Goal: Information Seeking & Learning: Learn about a topic

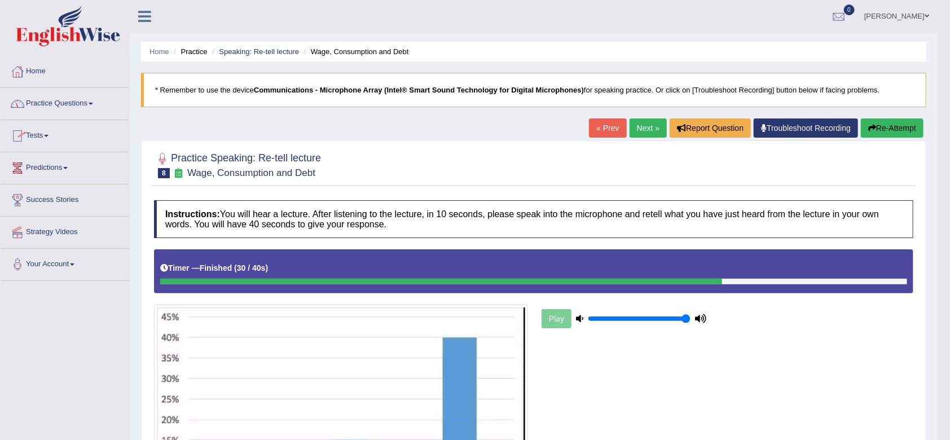
click at [73, 100] on link "Practice Questions" at bounding box center [65, 102] width 129 height 28
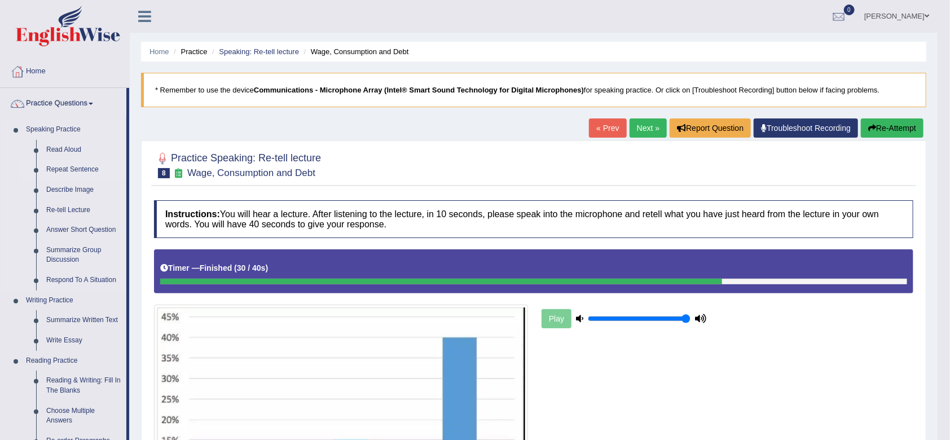
click at [63, 174] on link "Repeat Sentence" at bounding box center [83, 170] width 85 height 20
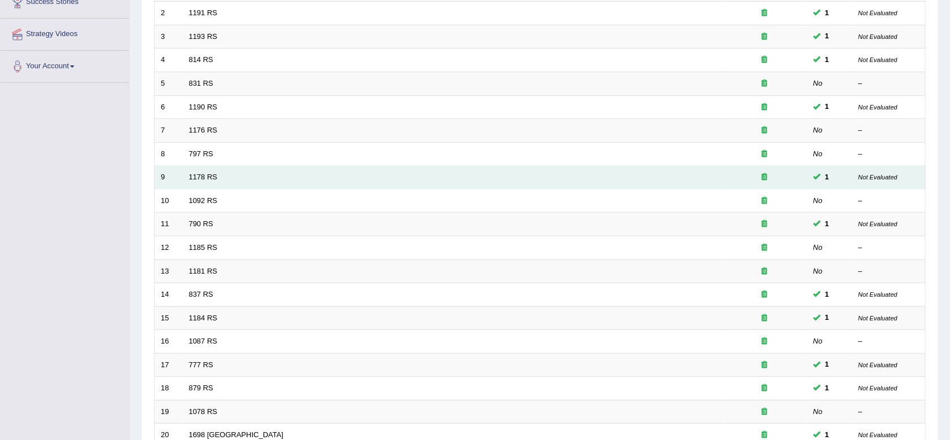
scroll to position [231, 0]
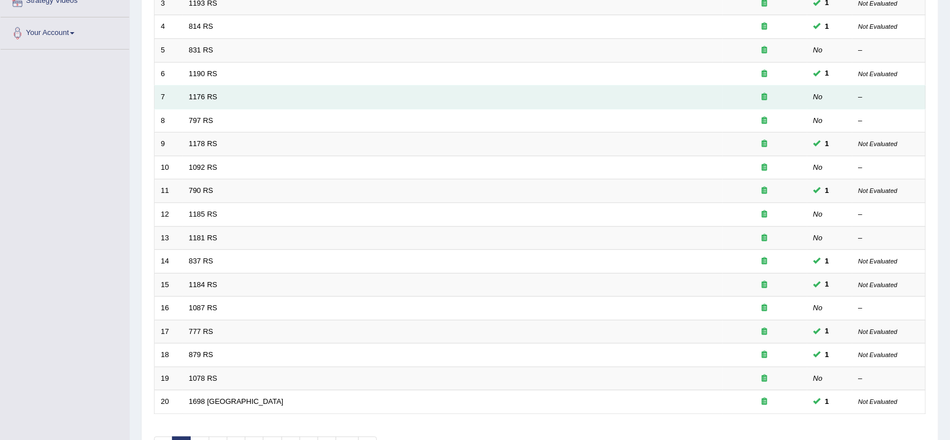
click at [215, 100] on td "1176 RS" at bounding box center [453, 98] width 540 height 24
click at [198, 100] on td "1176 RS" at bounding box center [453, 98] width 540 height 24
click at [201, 96] on link "1176 RS" at bounding box center [203, 96] width 29 height 8
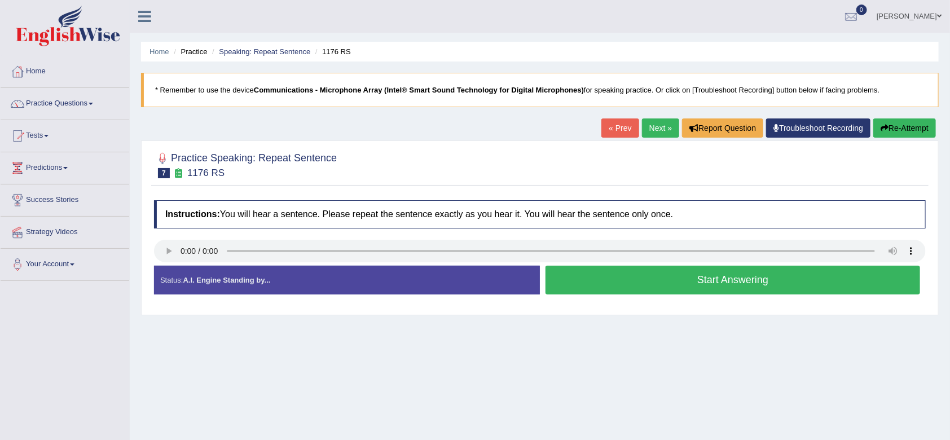
click at [608, 278] on button "Start Answering" at bounding box center [732, 280] width 374 height 29
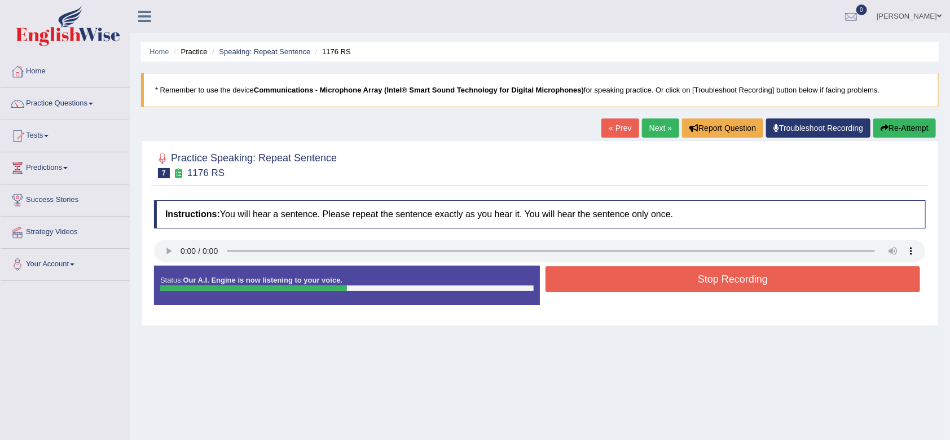
click at [608, 278] on button "Stop Recording" at bounding box center [732, 279] width 374 height 26
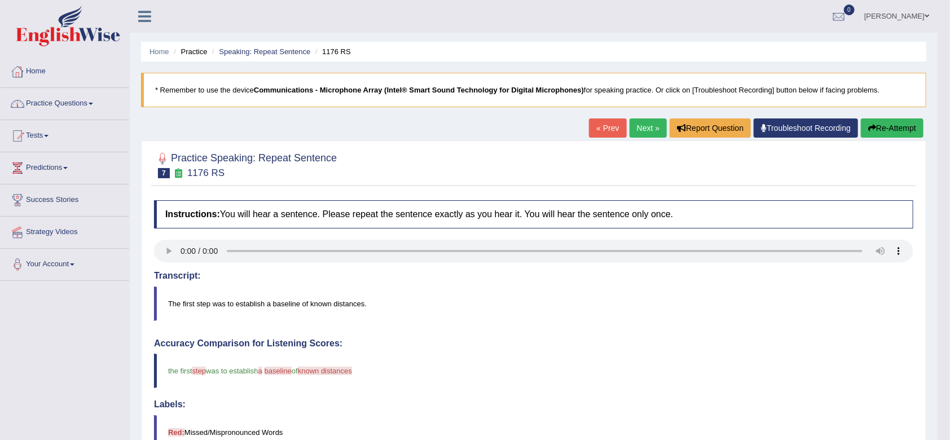
click at [77, 99] on link "Practice Questions" at bounding box center [65, 102] width 129 height 28
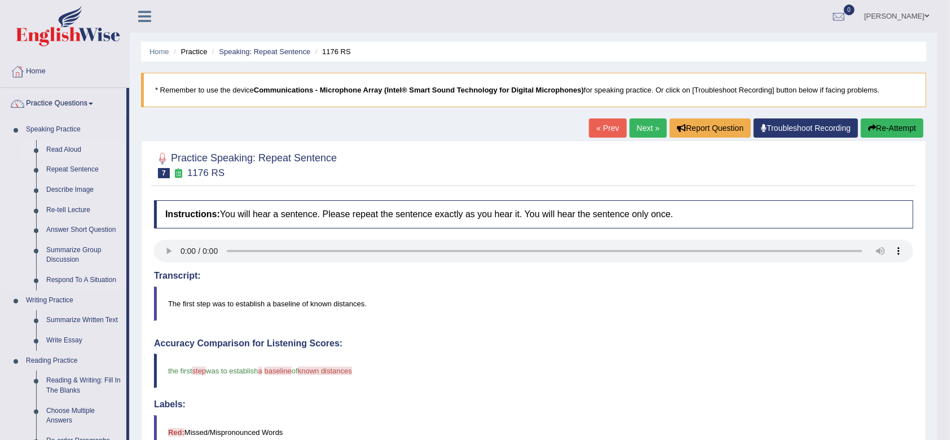
click at [70, 147] on link "Read Aloud" at bounding box center [83, 150] width 85 height 20
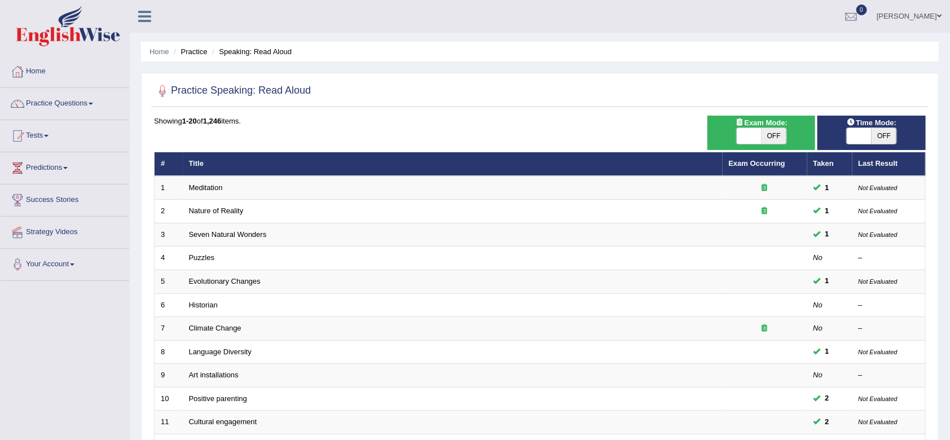
click at [882, 134] on span "OFF" at bounding box center [883, 136] width 25 height 16
checkbox input "true"
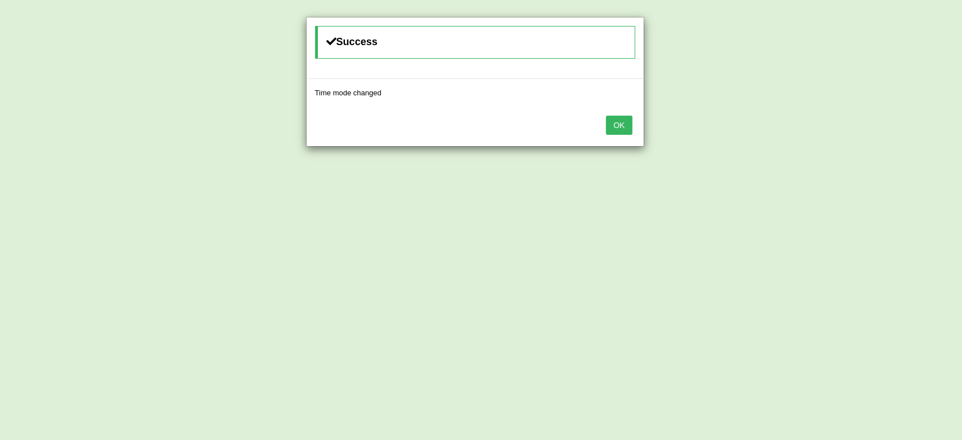
click at [617, 120] on button "OK" at bounding box center [619, 125] width 26 height 19
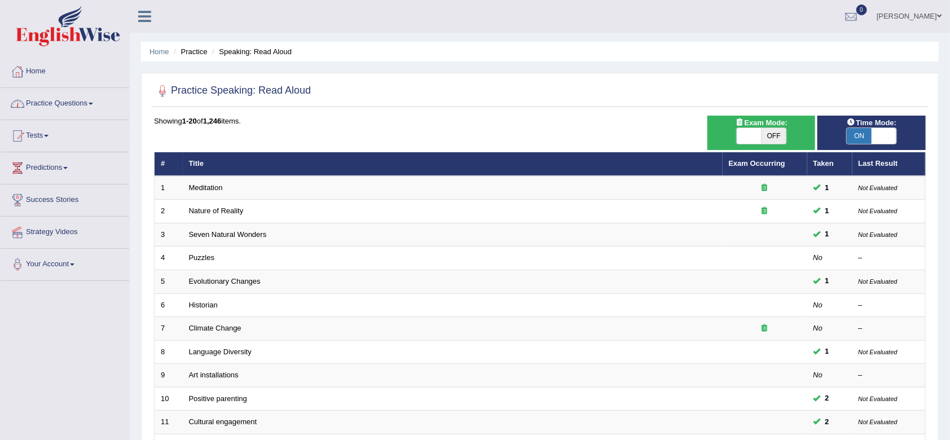
click at [65, 104] on link "Practice Questions" at bounding box center [65, 102] width 129 height 28
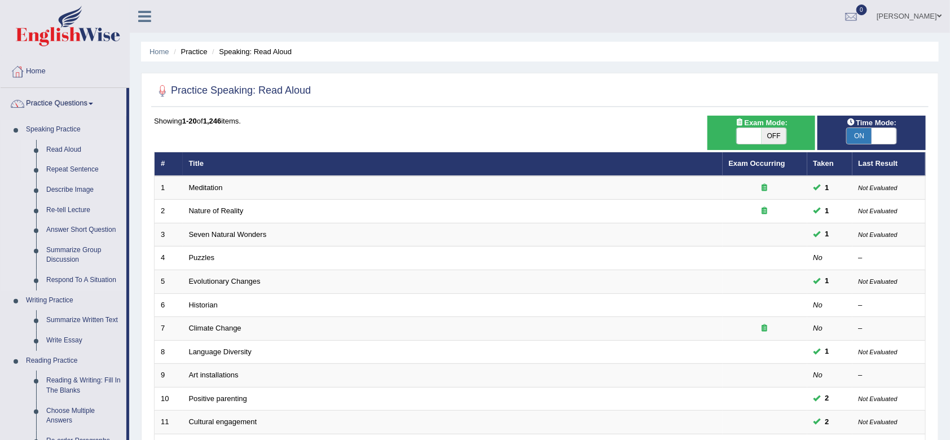
click at [67, 172] on link "Repeat Sentence" at bounding box center [83, 170] width 85 height 20
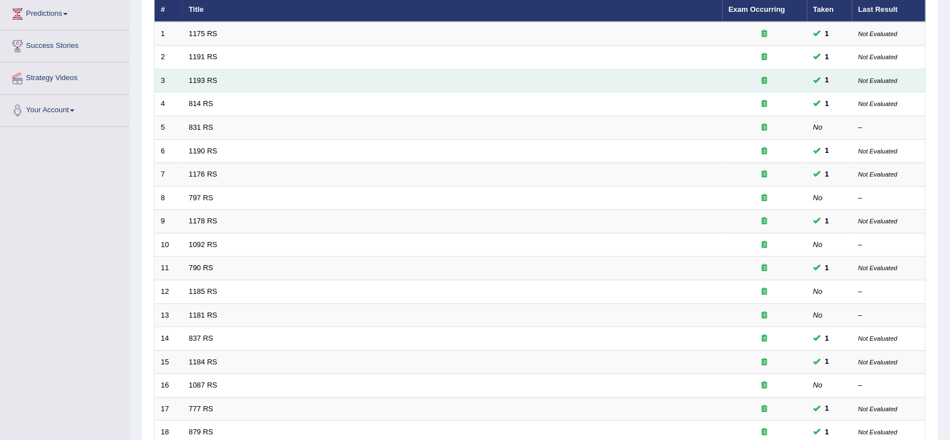
scroll to position [154, 0]
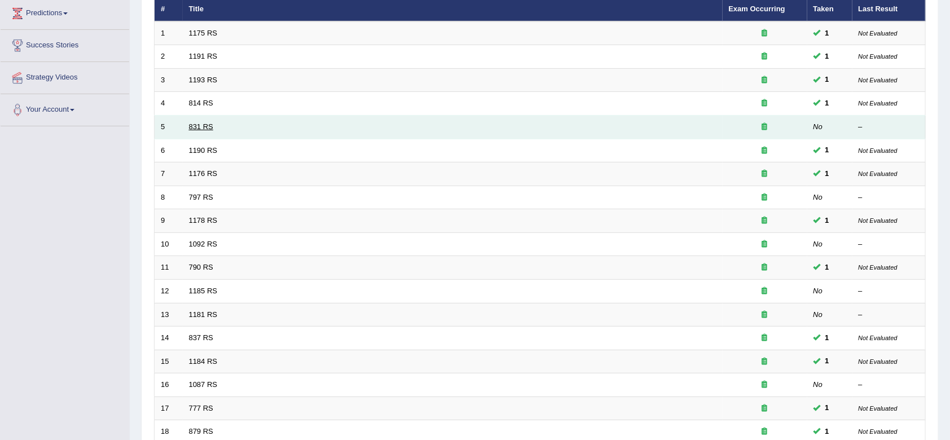
click at [198, 126] on link "831 RS" at bounding box center [201, 126] width 24 height 8
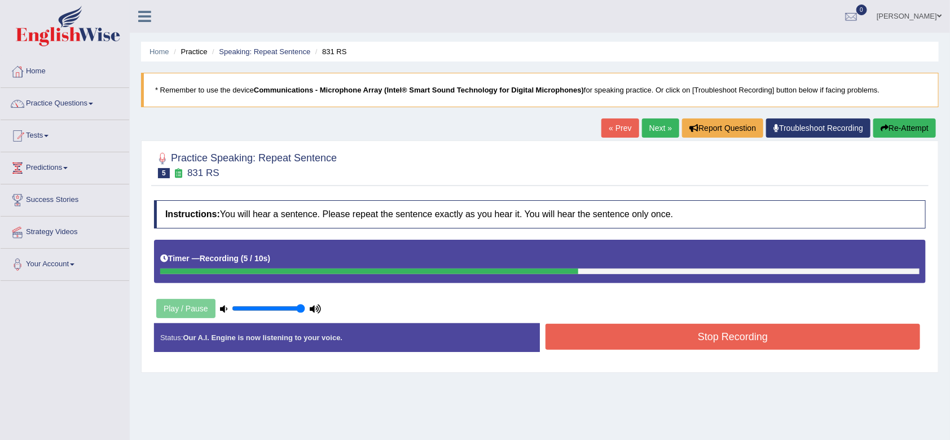
click at [598, 329] on button "Stop Recording" at bounding box center [732, 337] width 374 height 26
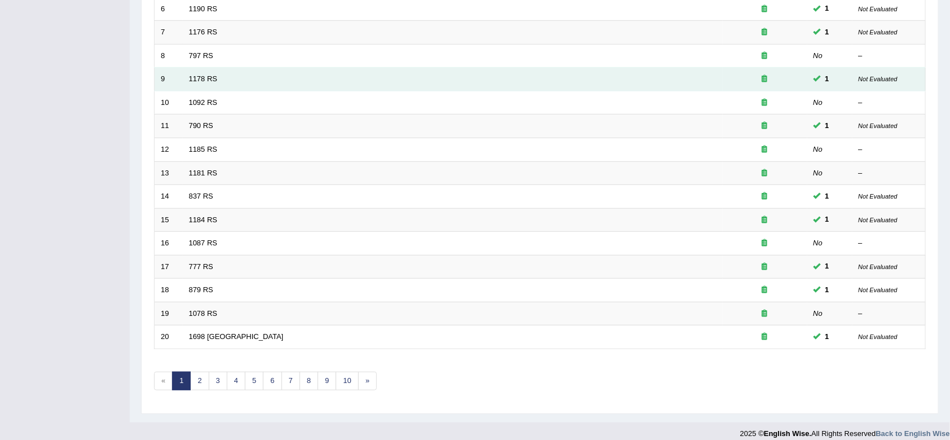
scroll to position [305, 0]
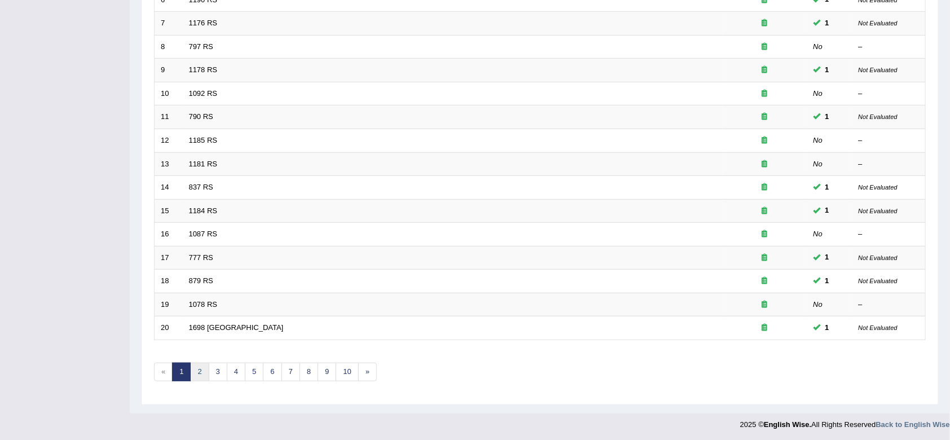
click at [200, 368] on link "2" at bounding box center [199, 372] width 19 height 19
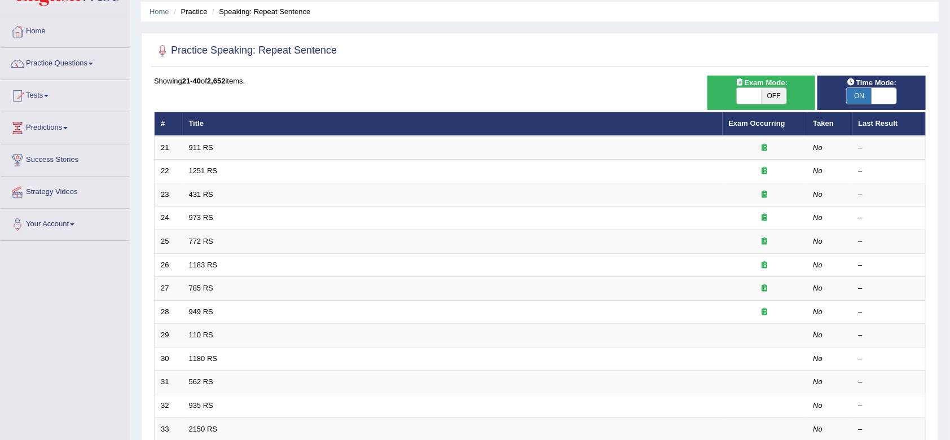
scroll to position [34, 0]
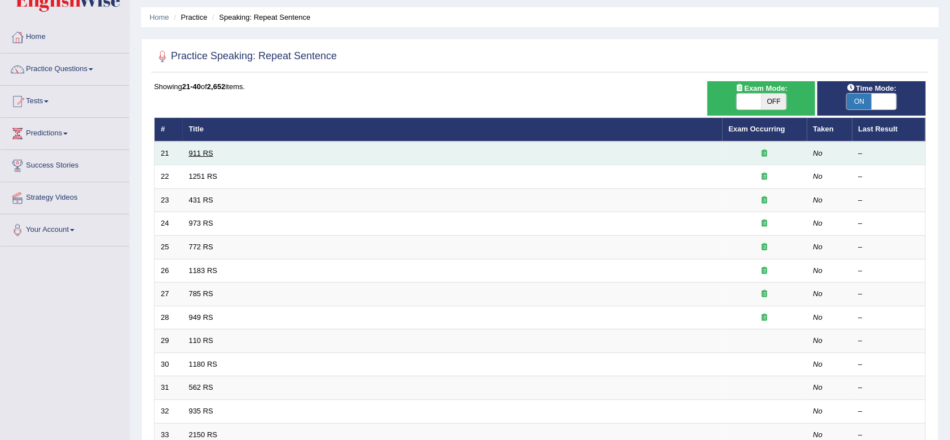
click at [202, 149] on link "911 RS" at bounding box center [201, 153] width 24 height 8
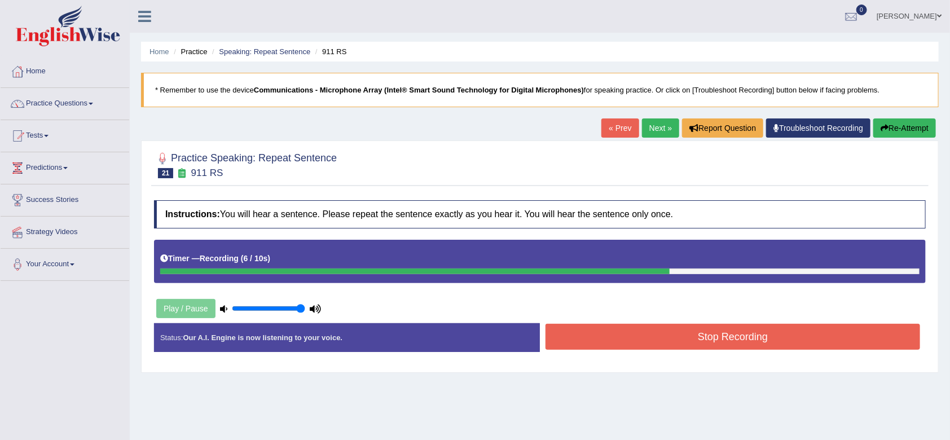
click at [580, 341] on button "Stop Recording" at bounding box center [732, 337] width 374 height 26
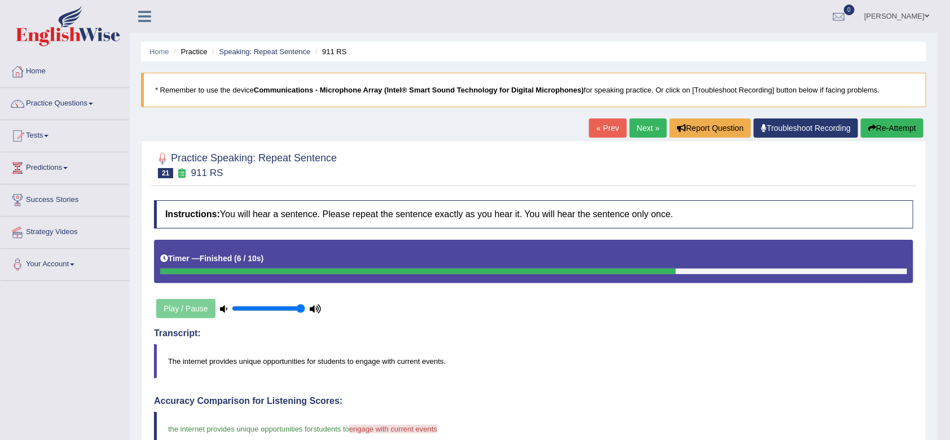
click at [647, 130] on link "Next »" at bounding box center [647, 127] width 37 height 19
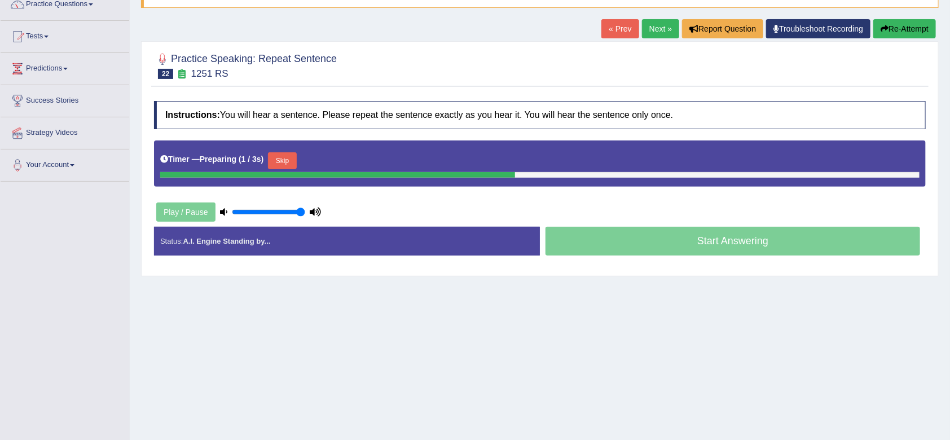
scroll to position [100, 0]
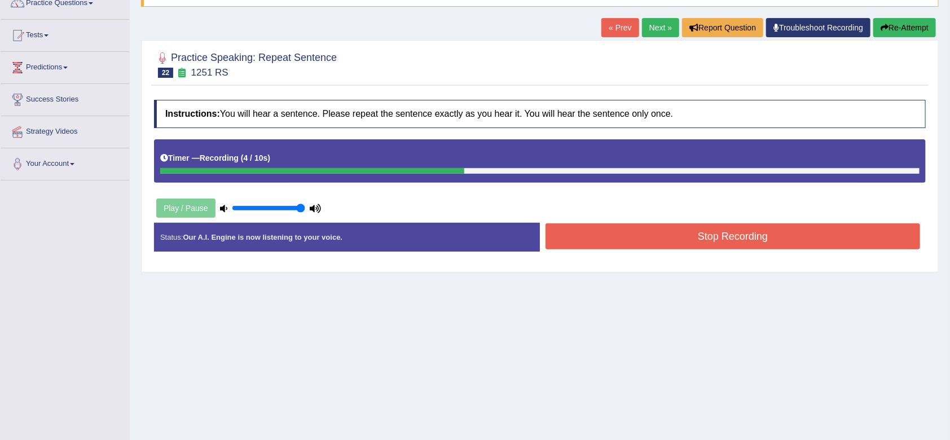
click at [717, 232] on button "Stop Recording" at bounding box center [732, 236] width 374 height 26
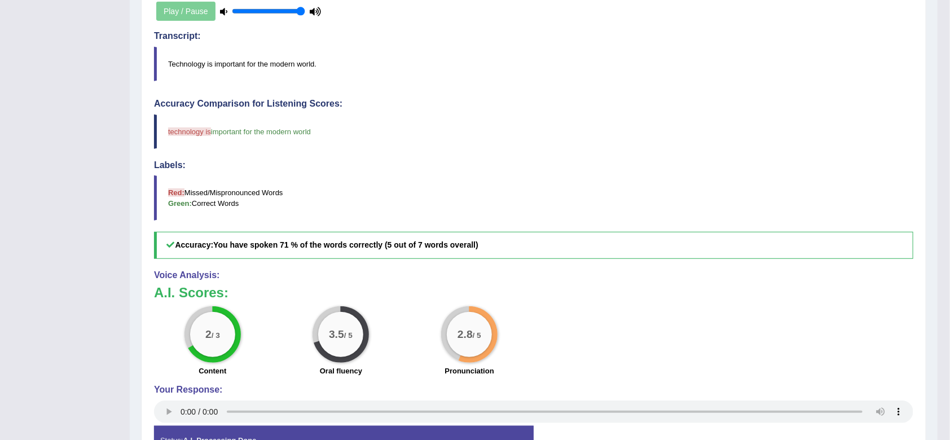
scroll to position [0, 0]
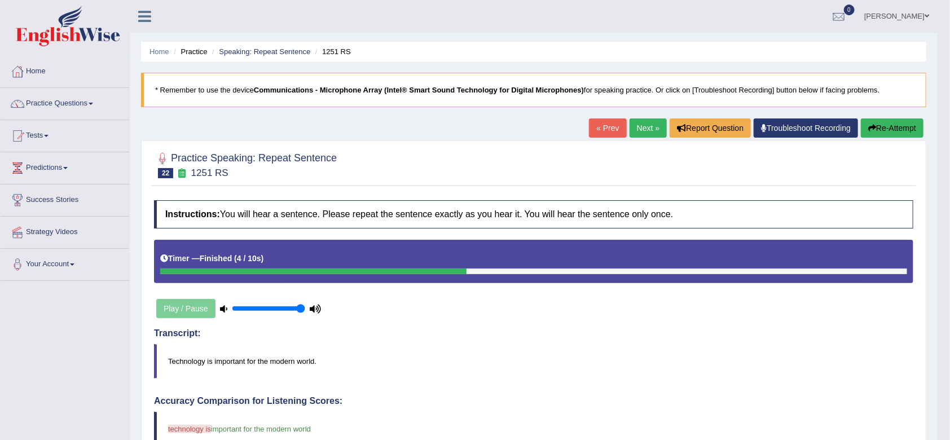
click at [649, 128] on link "Next »" at bounding box center [647, 127] width 37 height 19
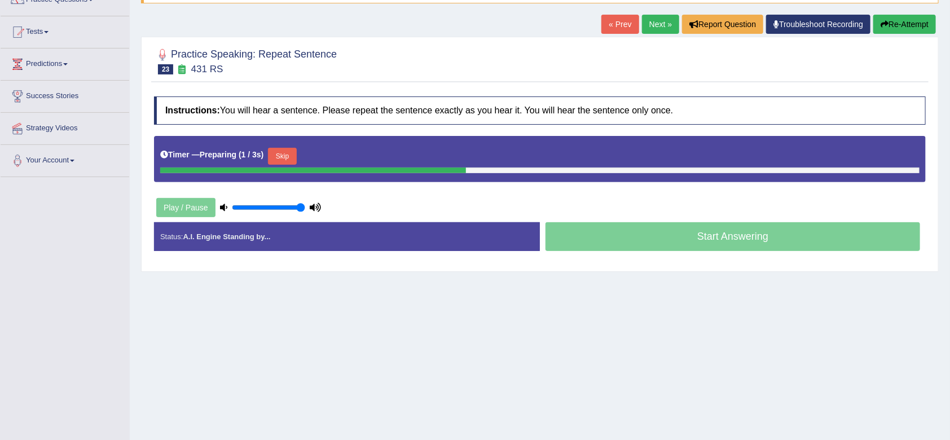
scroll to position [105, 0]
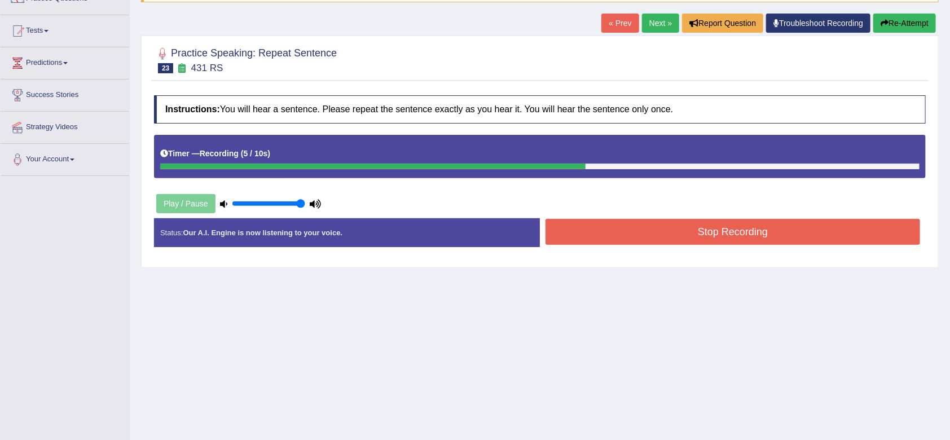
click at [665, 224] on button "Stop Recording" at bounding box center [732, 232] width 374 height 26
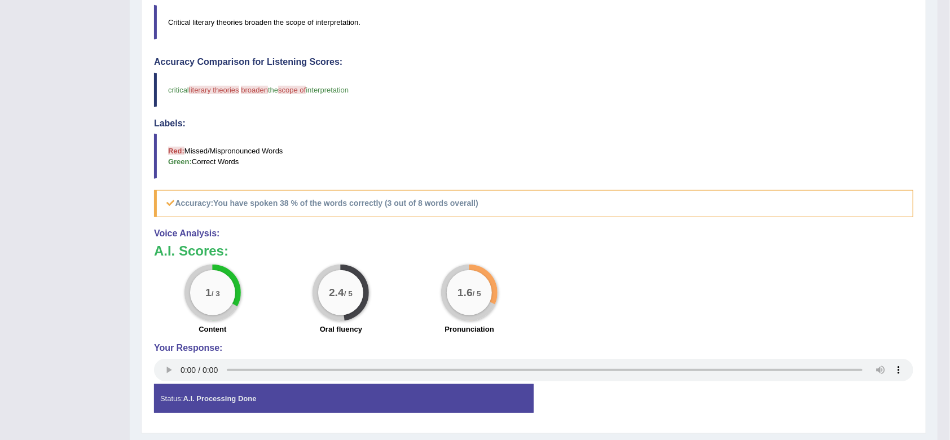
scroll to position [0, 0]
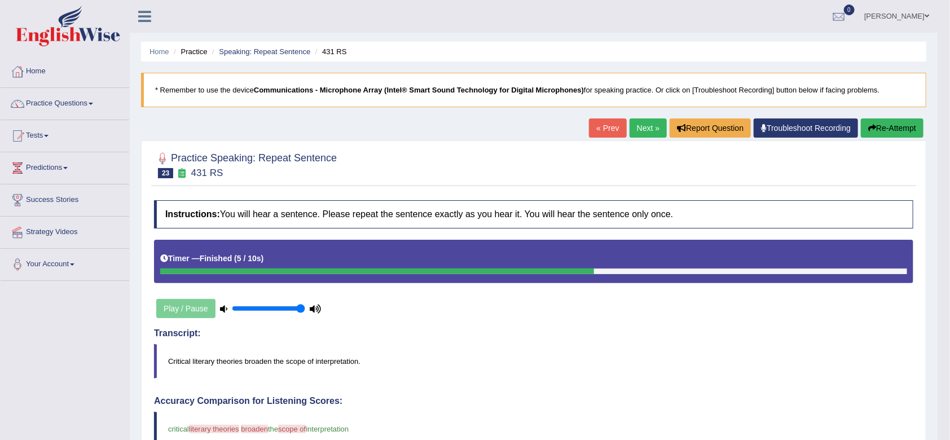
click at [634, 134] on link "Next »" at bounding box center [647, 127] width 37 height 19
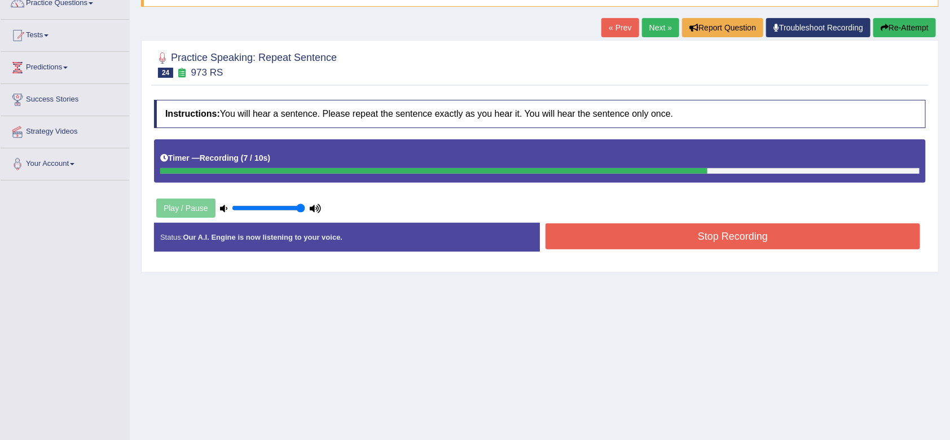
scroll to position [54, 0]
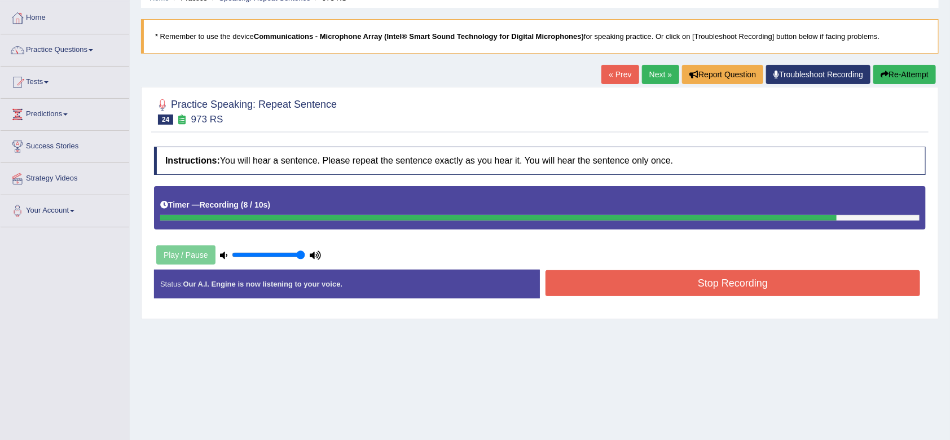
click at [617, 69] on link "« Prev" at bounding box center [619, 74] width 37 height 19
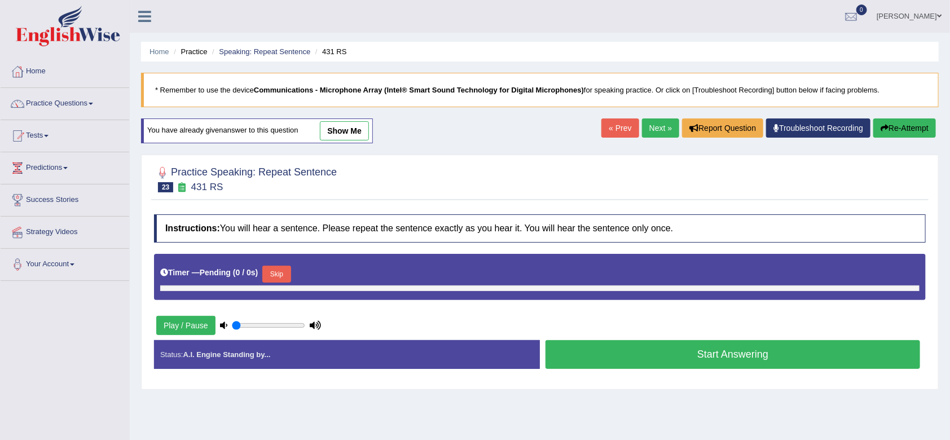
type input "1"
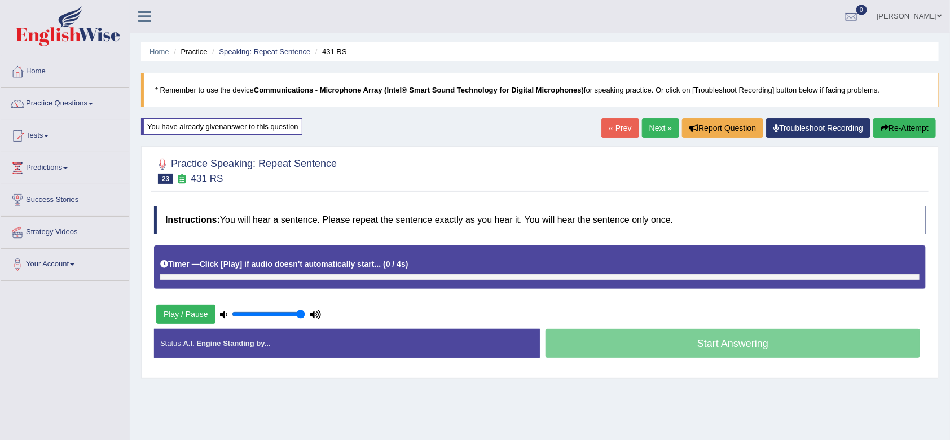
click at [656, 132] on link "Next »" at bounding box center [660, 127] width 37 height 19
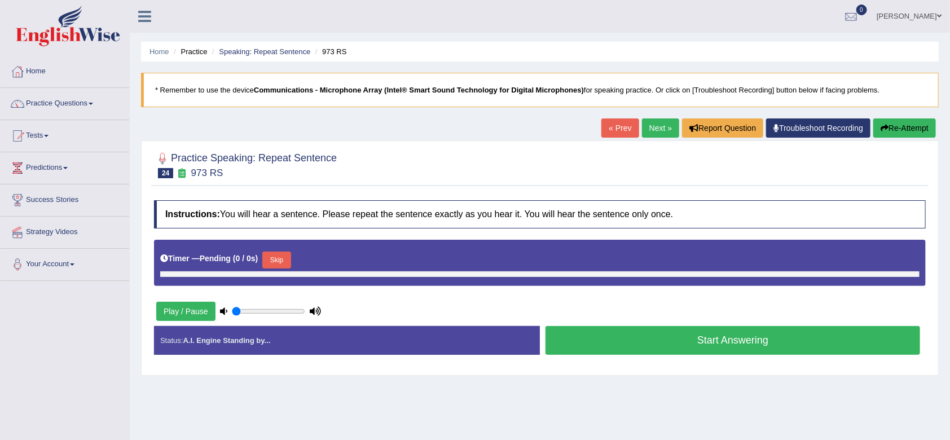
type input "1"
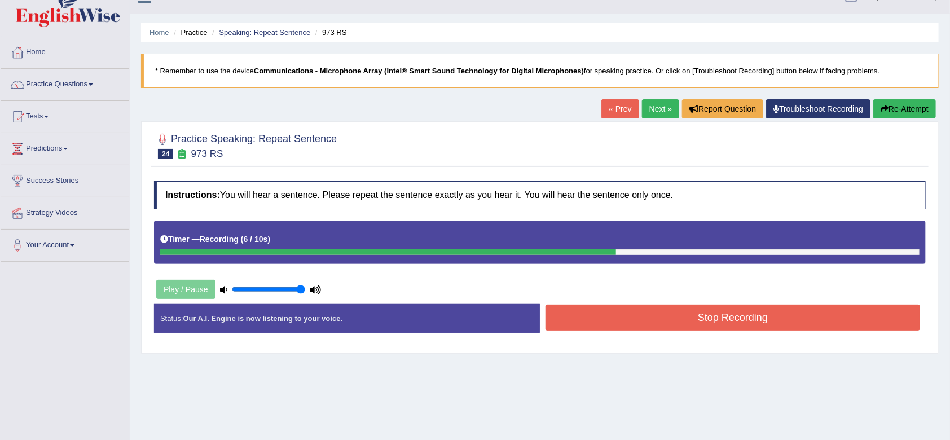
scroll to position [18, 0]
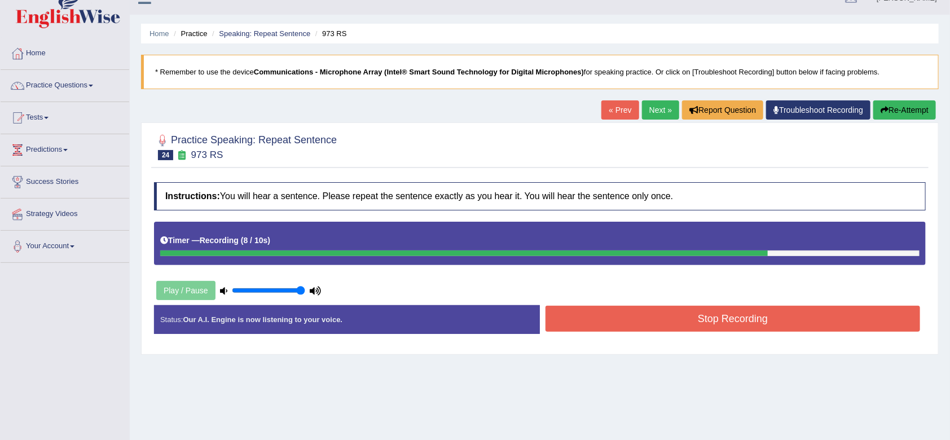
click at [619, 114] on link "« Prev" at bounding box center [619, 109] width 37 height 19
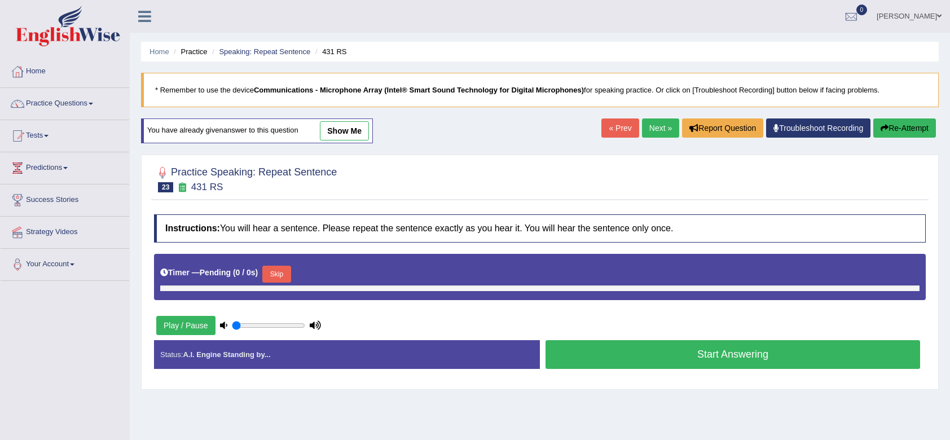
type input "1"
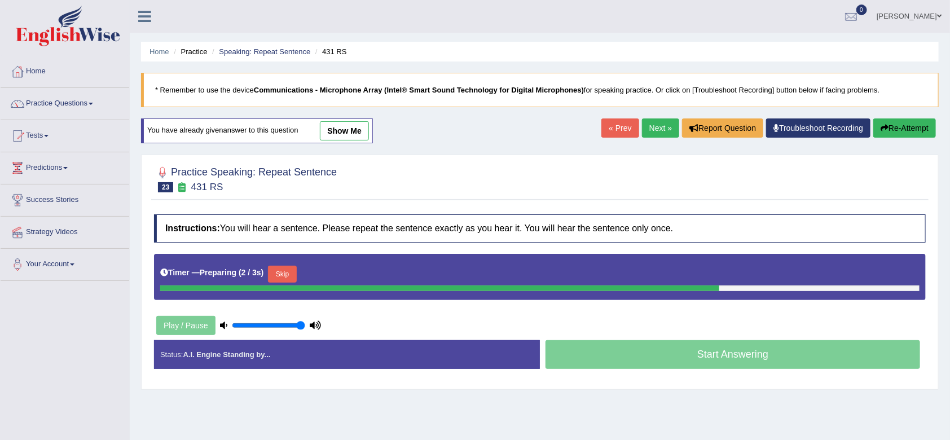
click at [647, 131] on link "Next »" at bounding box center [660, 127] width 37 height 19
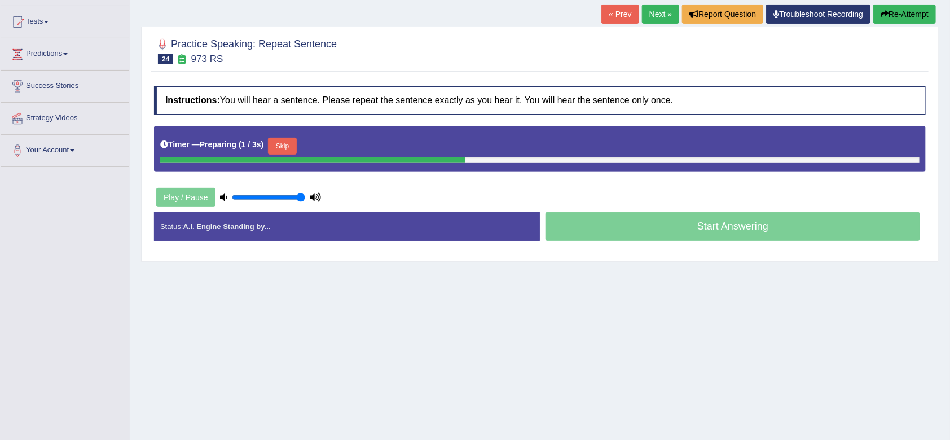
scroll to position [152, 0]
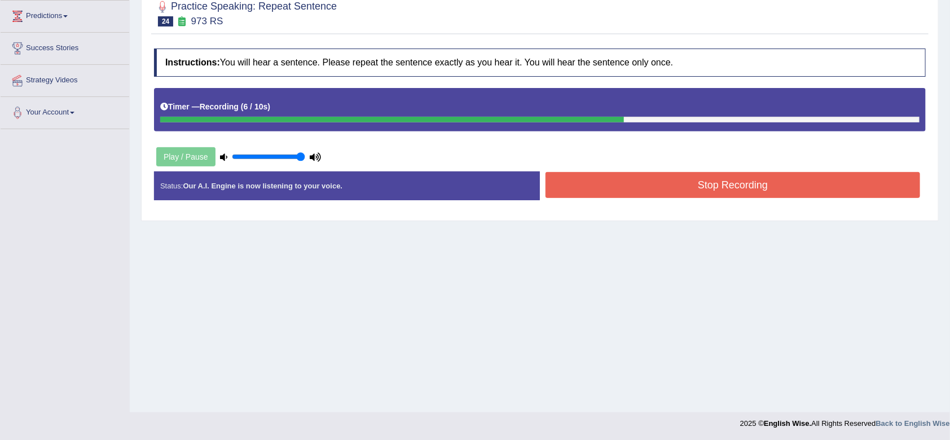
click at [658, 188] on button "Stop Recording" at bounding box center [732, 185] width 374 height 26
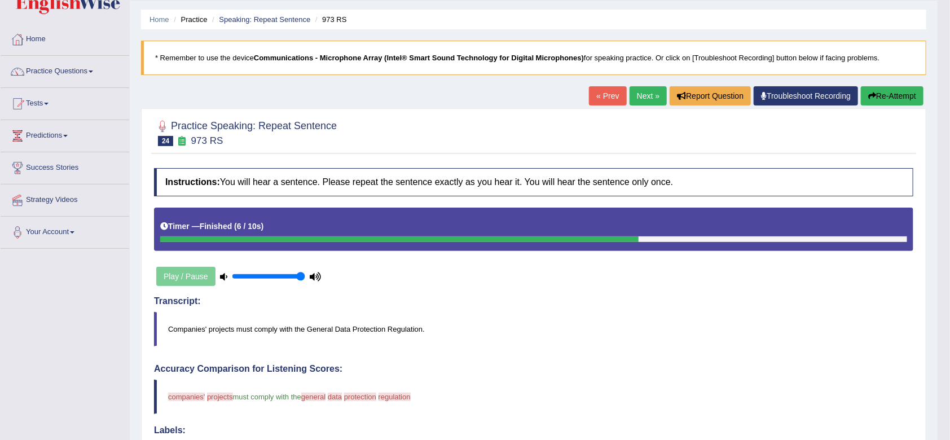
scroll to position [0, 0]
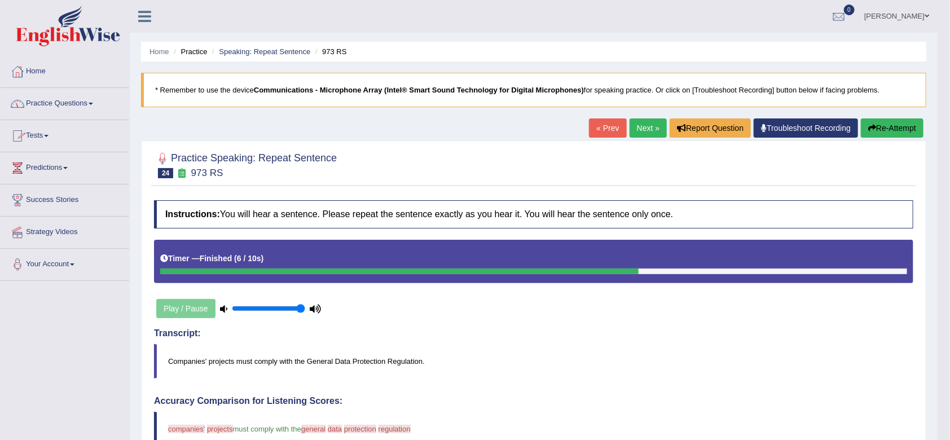
click at [78, 107] on link "Practice Questions" at bounding box center [65, 102] width 129 height 28
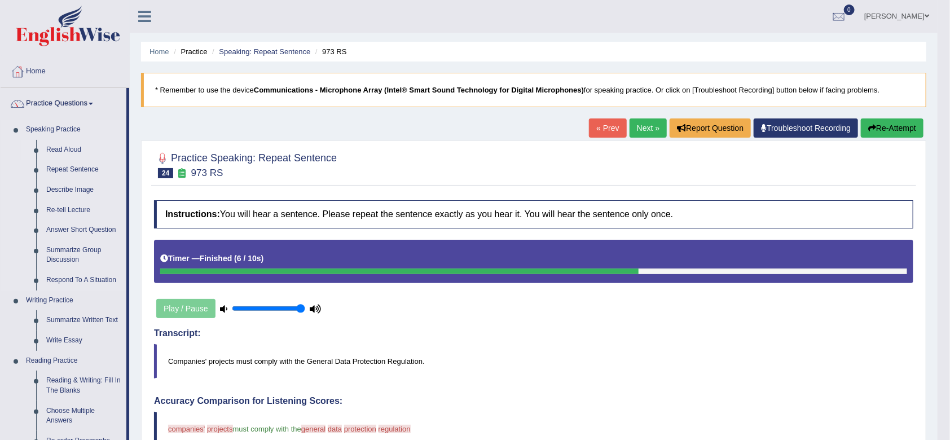
click at [63, 154] on link "Read Aloud" at bounding box center [83, 150] width 85 height 20
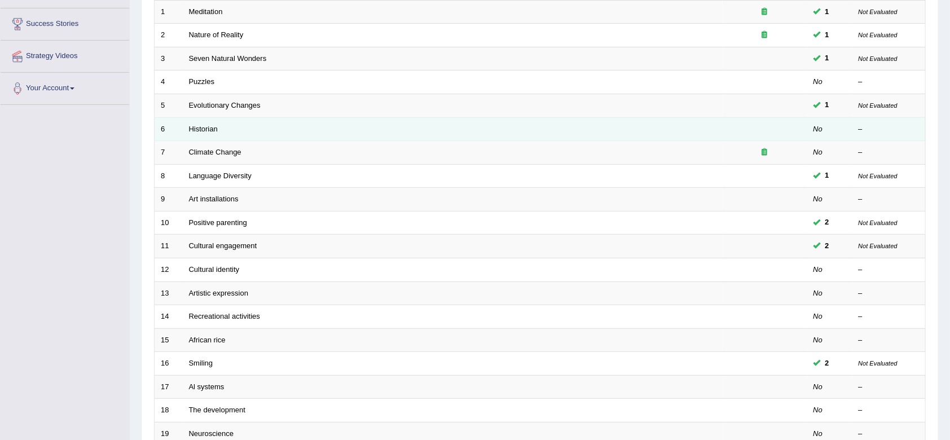
scroll to position [180, 0]
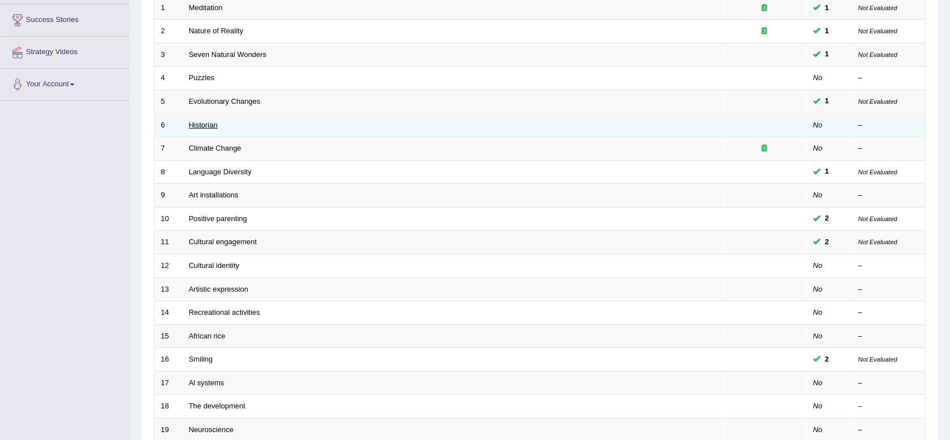
click at [216, 121] on link "Historian" at bounding box center [203, 125] width 29 height 8
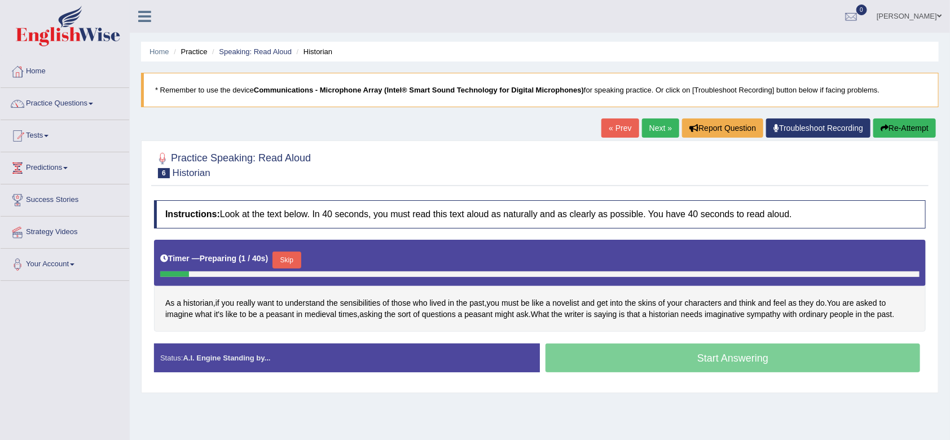
scroll to position [126, 0]
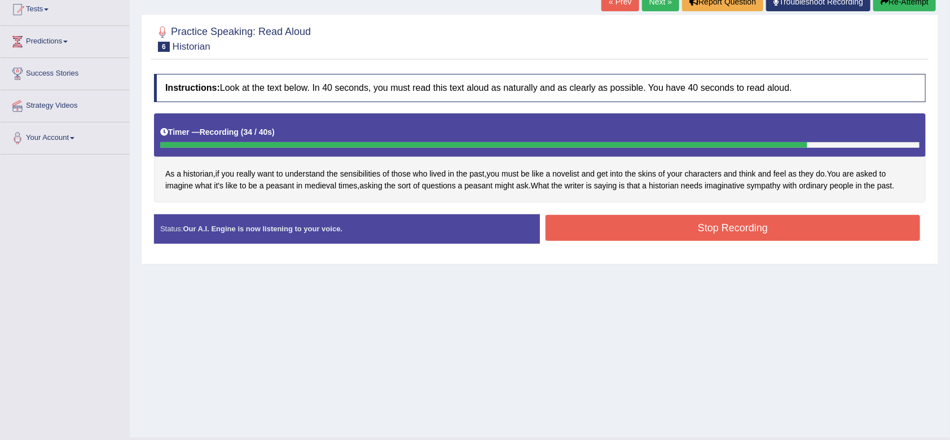
click at [671, 233] on button "Stop Recording" at bounding box center [732, 228] width 374 height 26
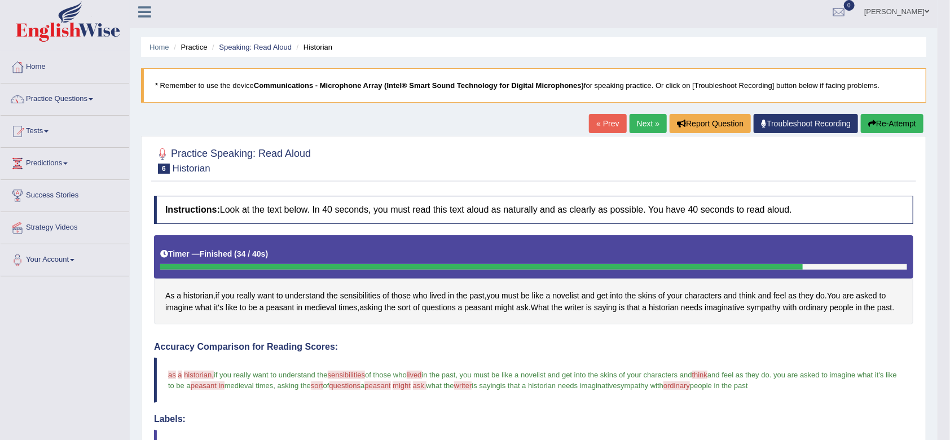
scroll to position [0, 0]
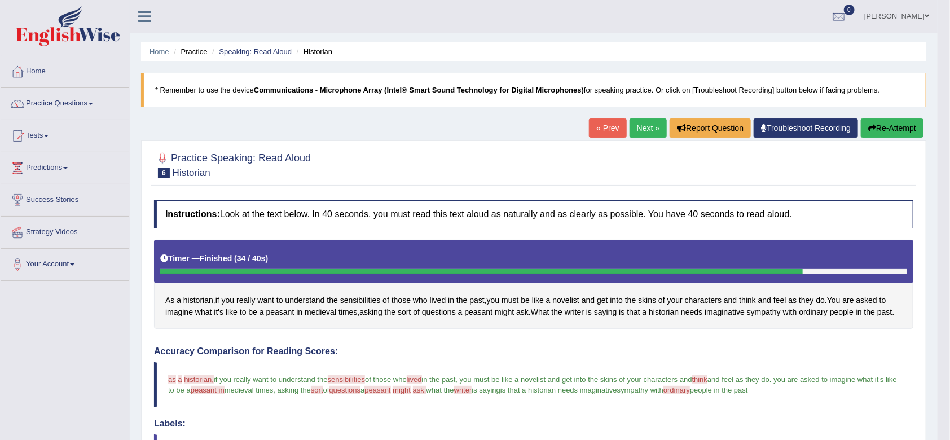
click at [639, 129] on link "Next »" at bounding box center [647, 127] width 37 height 19
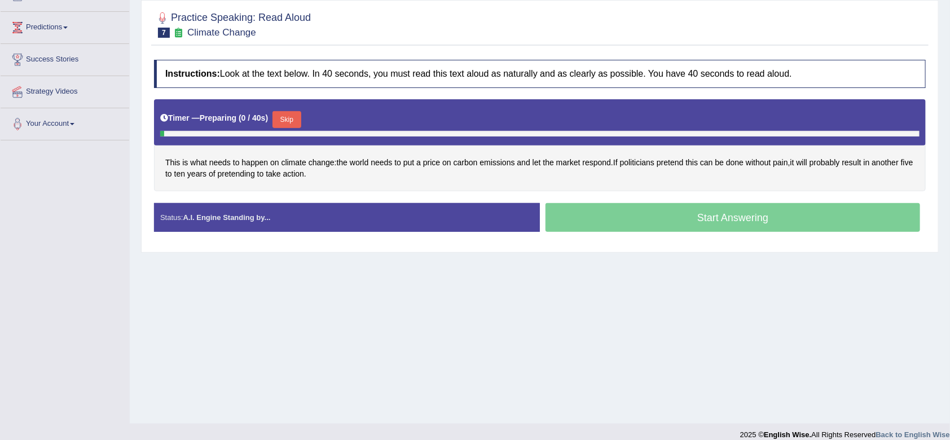
scroll to position [152, 0]
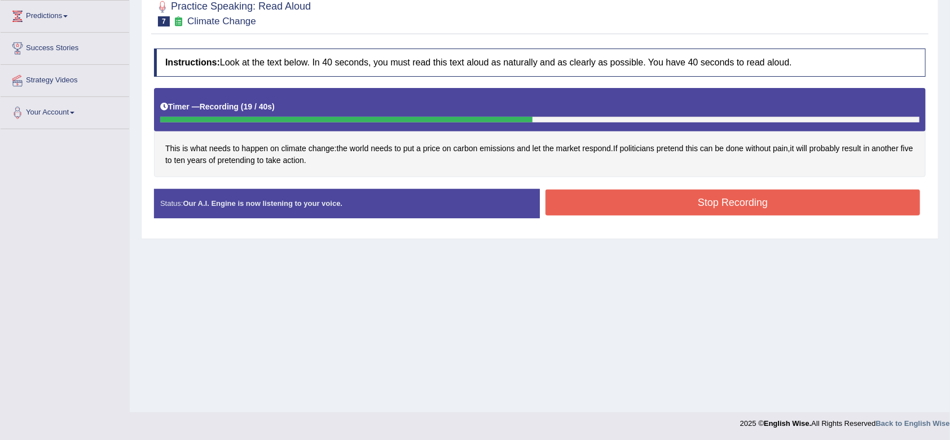
click at [659, 207] on button "Stop Recording" at bounding box center [732, 202] width 374 height 26
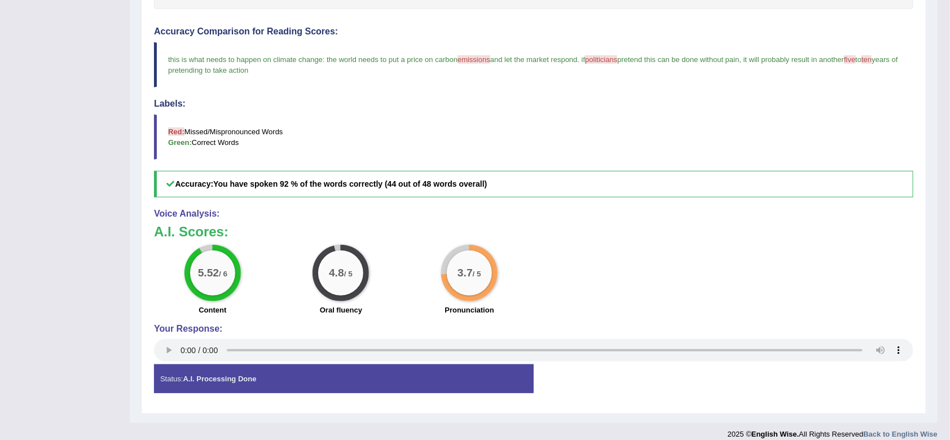
scroll to position [0, 0]
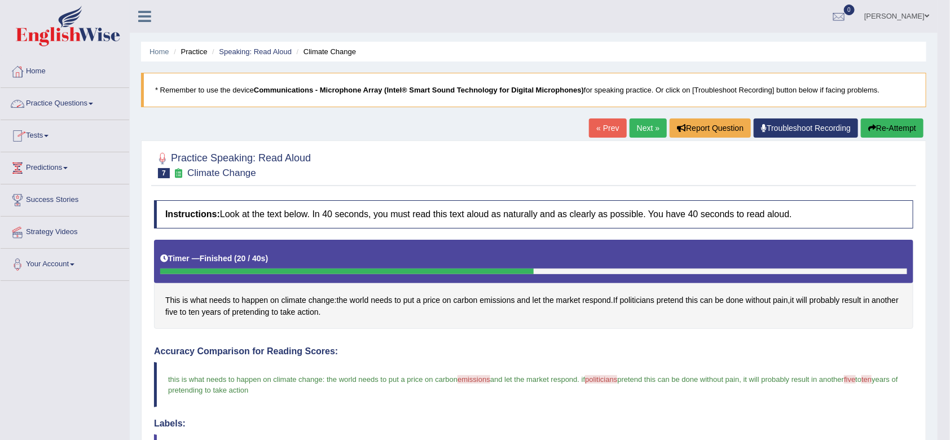
click at [68, 100] on link "Practice Questions" at bounding box center [65, 102] width 129 height 28
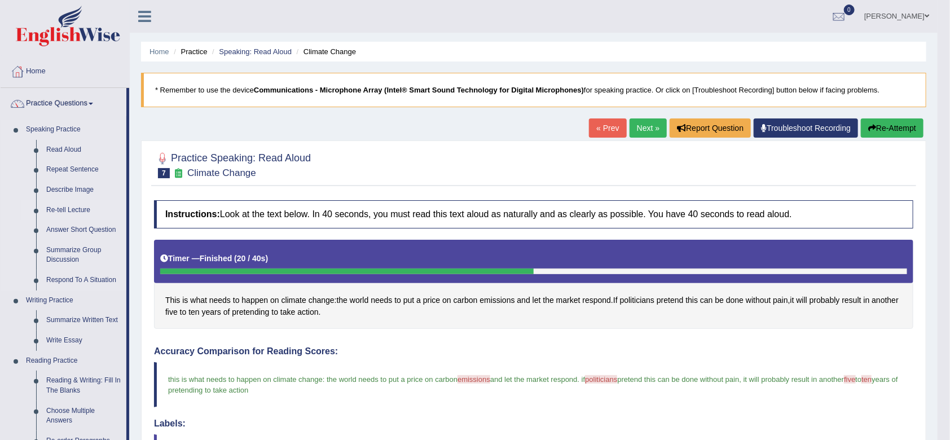
click at [77, 210] on link "Re-tell Lecture" at bounding box center [83, 210] width 85 height 20
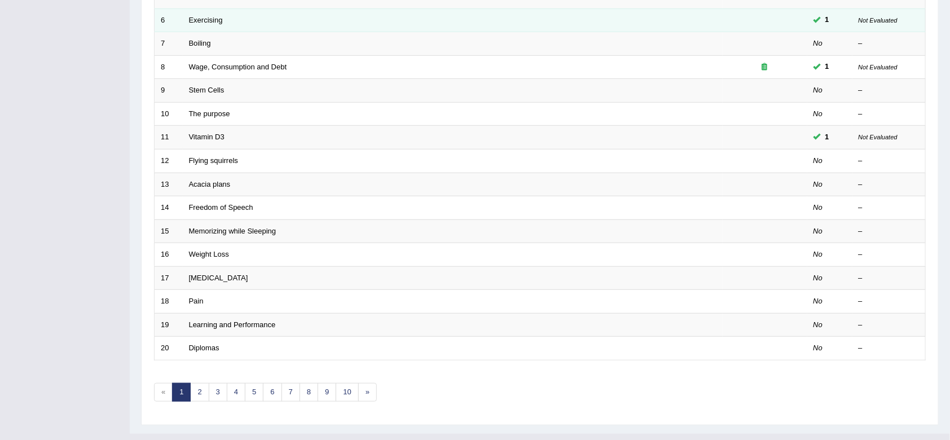
scroll to position [305, 0]
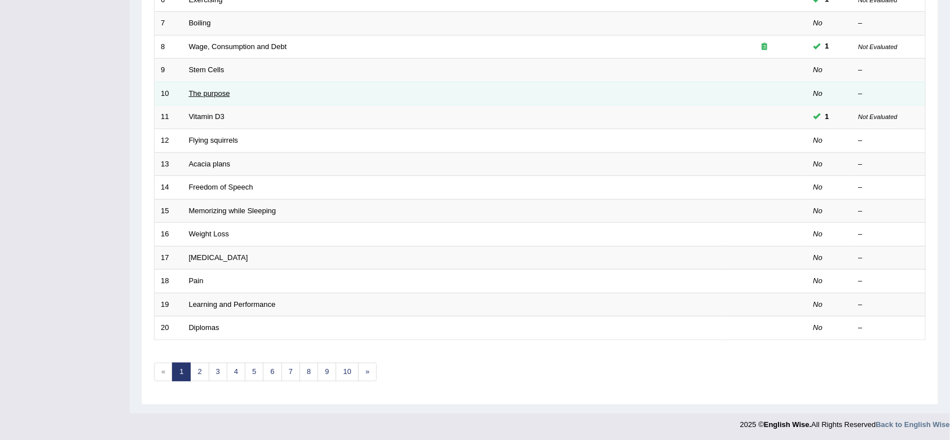
click at [208, 95] on link "The purpose" at bounding box center [209, 93] width 41 height 8
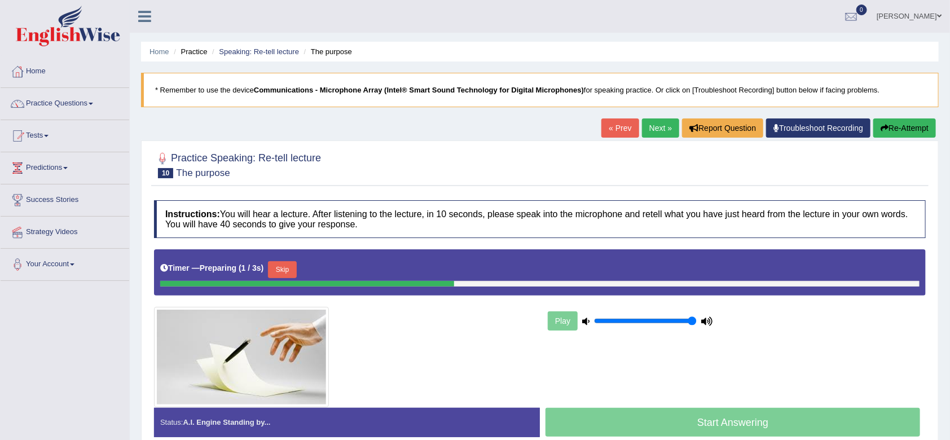
scroll to position [138, 0]
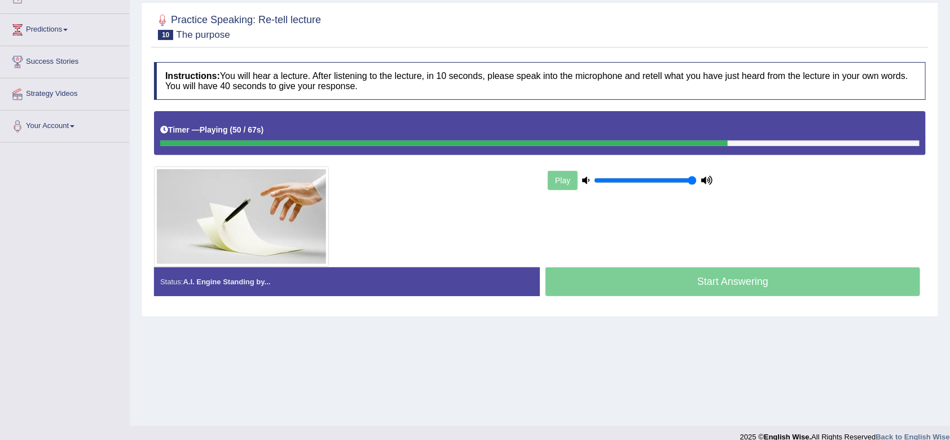
drag, startPoint x: 388, startPoint y: 238, endPoint x: 160, endPoint y: 145, distance: 246.1
click at [160, 145] on div "Instructions: You will hear a lecture. After listening to the lecture, in 10 se…" at bounding box center [539, 183] width 777 height 254
click at [162, 140] on div at bounding box center [465, 143] width 611 height 6
drag, startPoint x: 789, startPoint y: 145, endPoint x: 126, endPoint y: 177, distance: 664.4
click at [126, 177] on div "Toggle navigation Home Practice Questions Speaking Practice Read Aloud Repeat S…" at bounding box center [475, 155] width 950 height 586
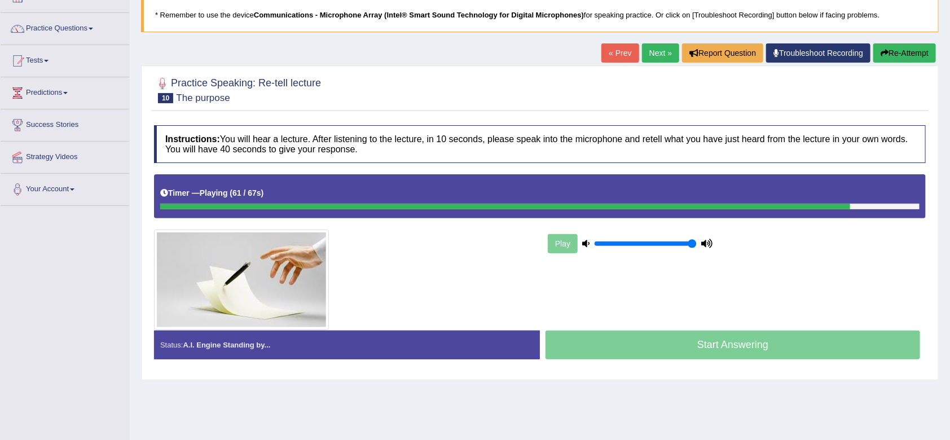
scroll to position [78, 0]
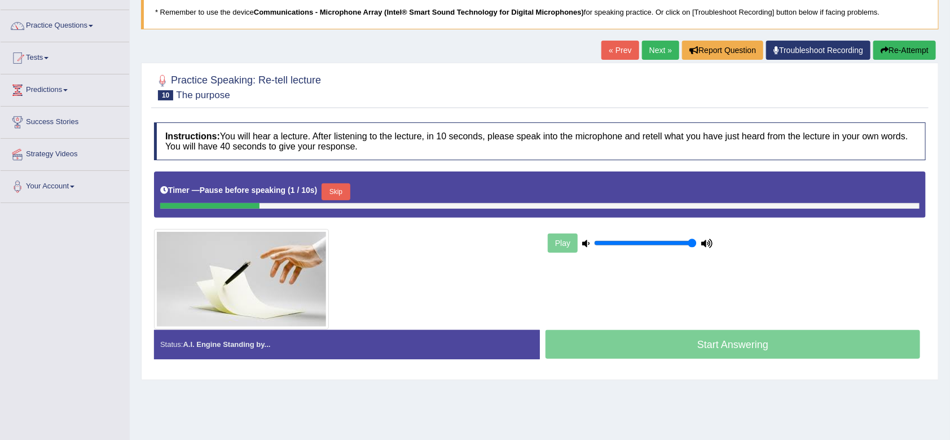
click at [335, 189] on button "Skip" at bounding box center [335, 191] width 28 height 17
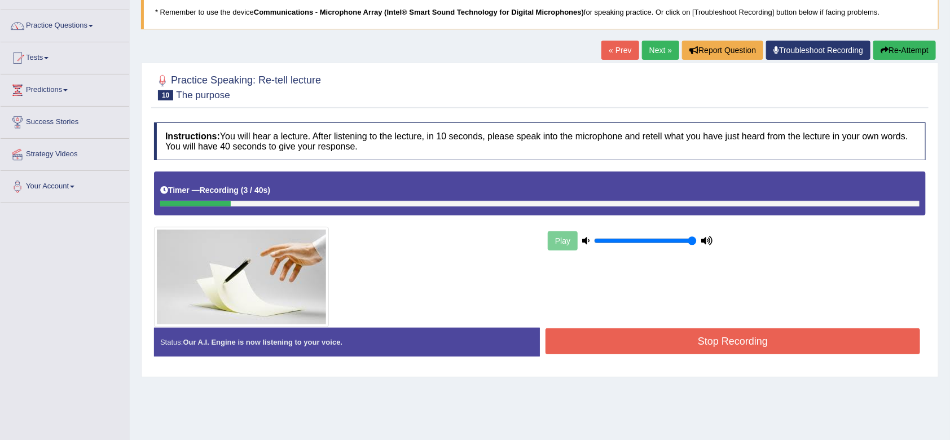
click at [898, 45] on button "Re-Attempt" at bounding box center [904, 50] width 63 height 19
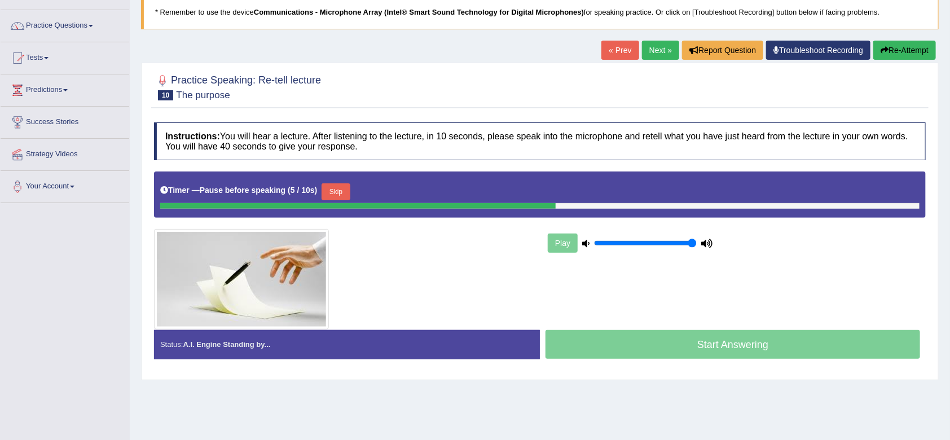
click at [894, 44] on button "Re-Attempt" at bounding box center [904, 50] width 63 height 19
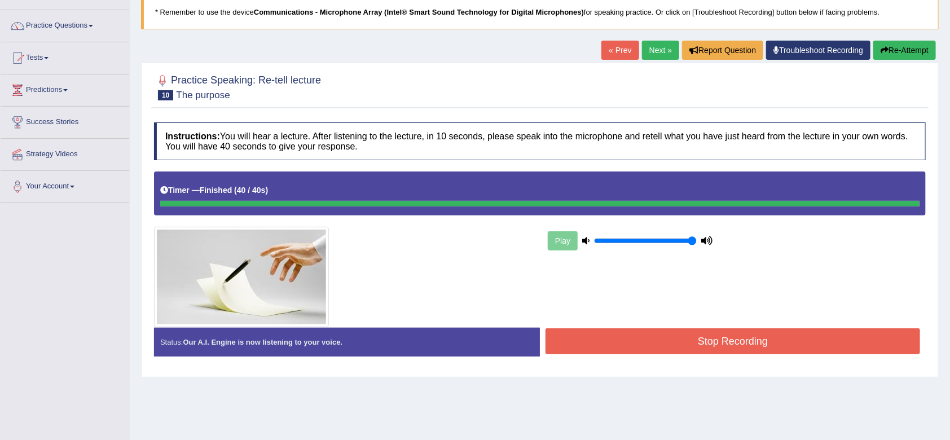
click at [796, 331] on button "Stop Recording" at bounding box center [732, 341] width 374 height 26
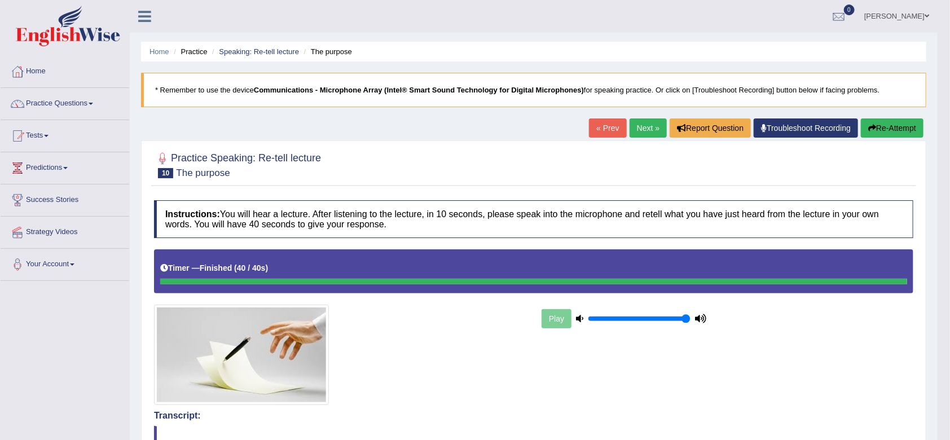
click at [648, 129] on link "Next »" at bounding box center [647, 127] width 37 height 19
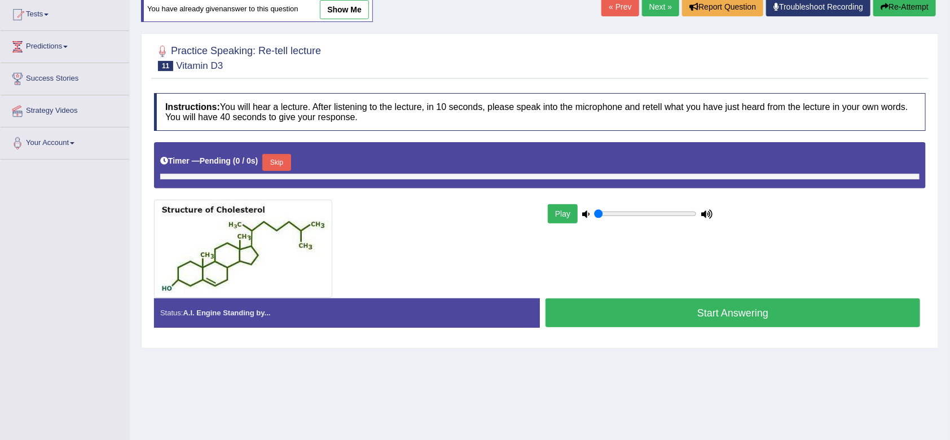
scroll to position [122, 0]
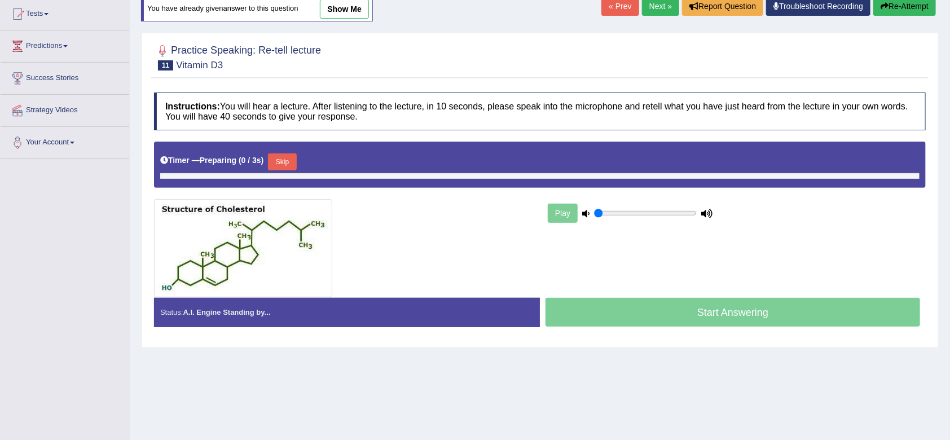
type input "1"
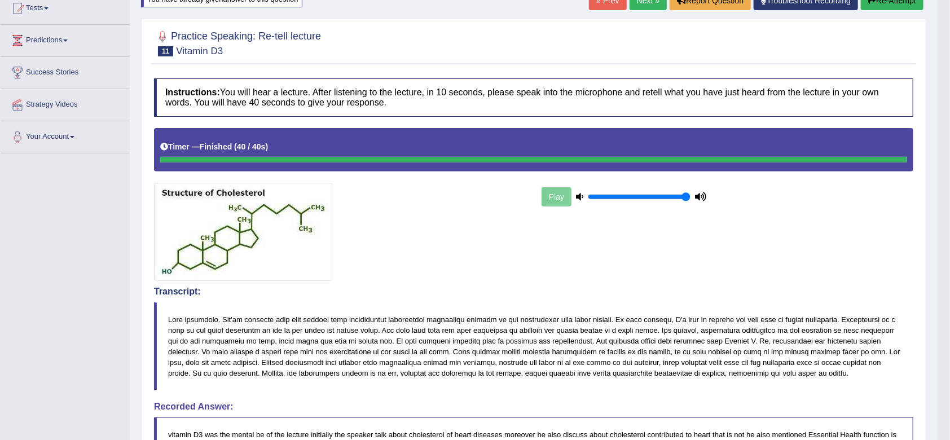
scroll to position [0, 0]
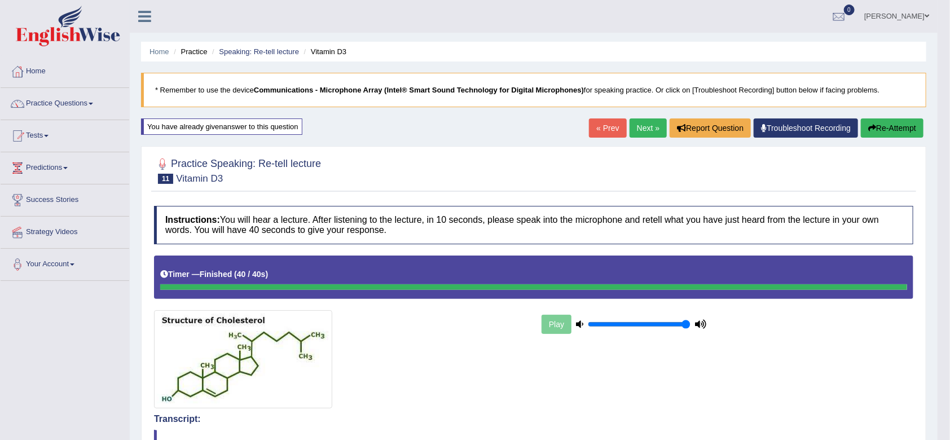
click at [640, 130] on link "Next »" at bounding box center [647, 127] width 37 height 19
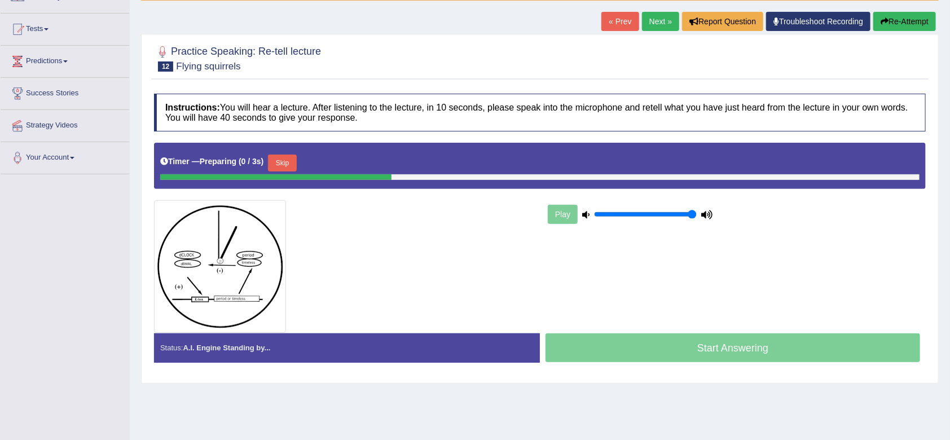
scroll to position [106, 0]
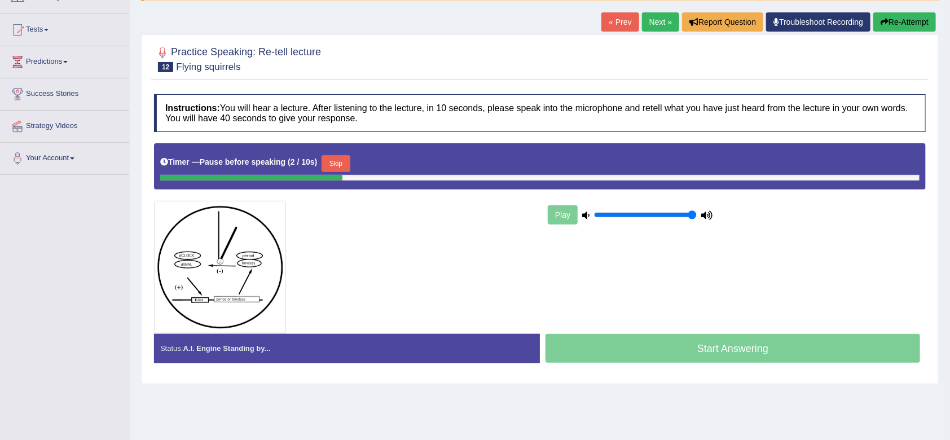
click at [332, 155] on button "Skip" at bounding box center [335, 163] width 28 height 17
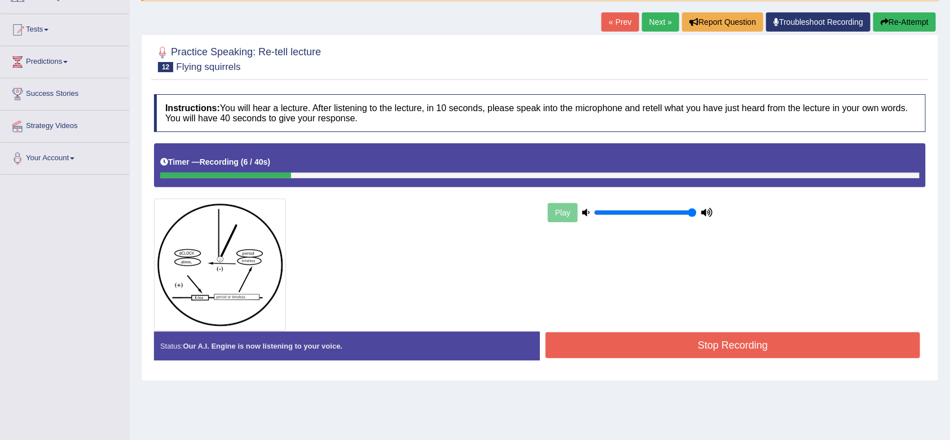
click at [659, 16] on link "Next »" at bounding box center [660, 21] width 37 height 19
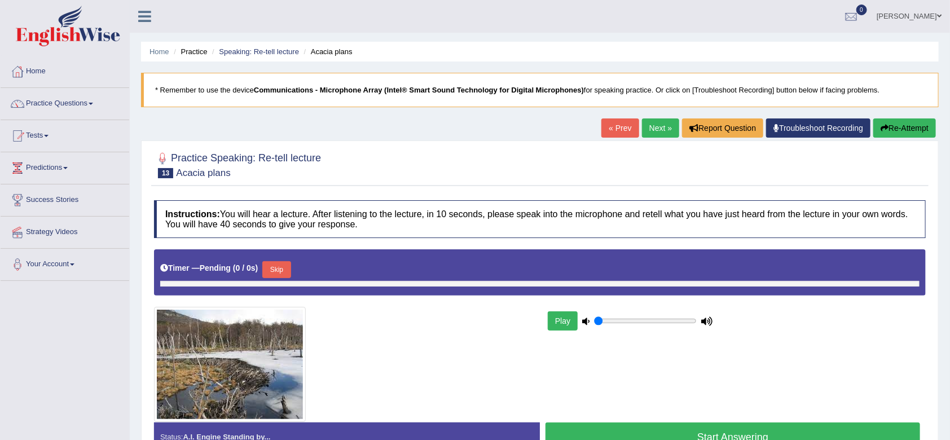
type input "1"
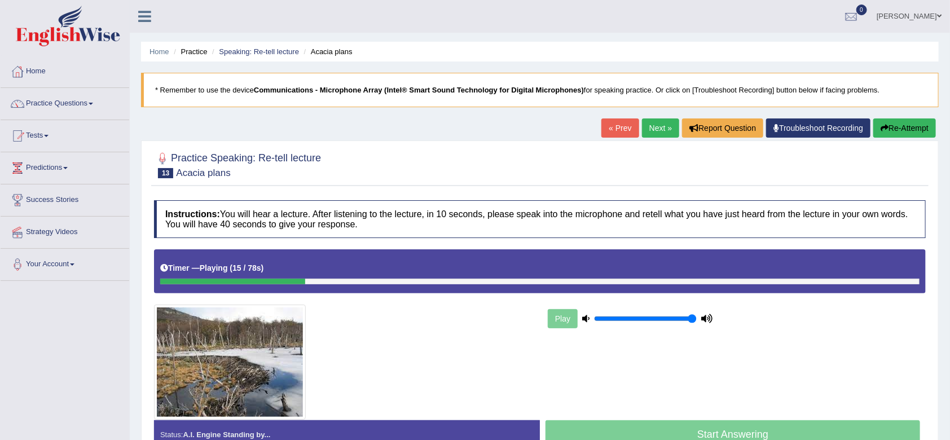
click at [657, 125] on link "Next »" at bounding box center [660, 127] width 37 height 19
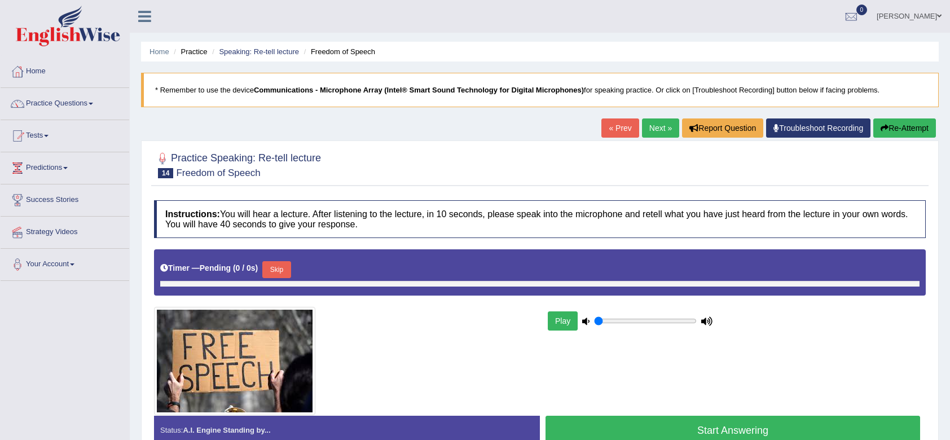
type input "1"
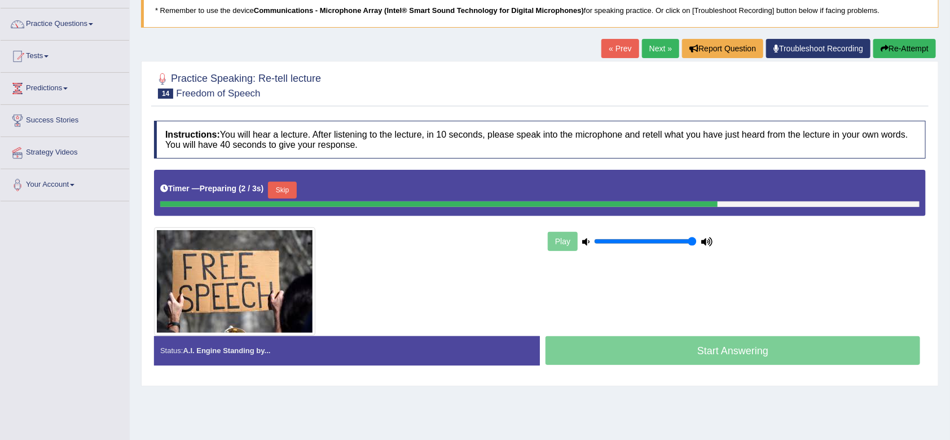
scroll to position [81, 0]
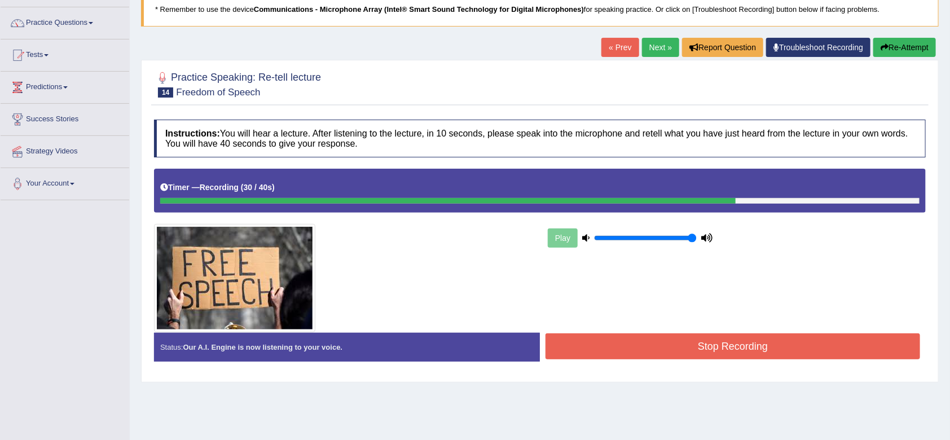
click at [690, 345] on button "Stop Recording" at bounding box center [732, 346] width 374 height 26
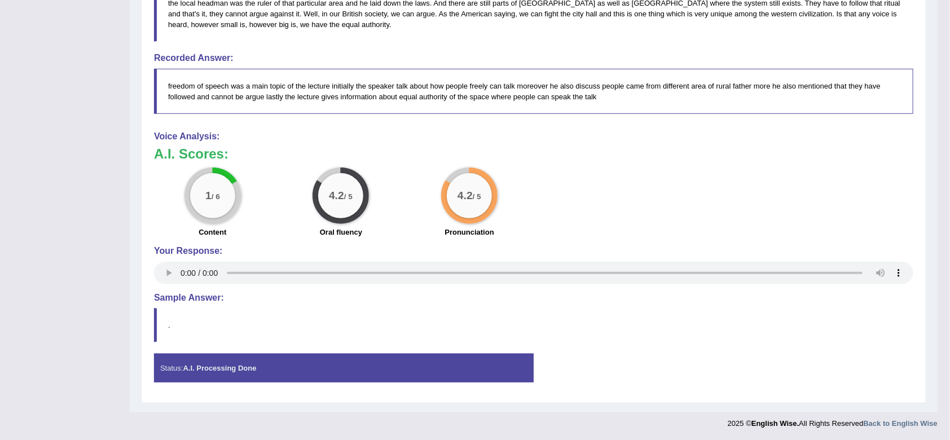
scroll to position [0, 0]
